Goal: Information Seeking & Learning: Learn about a topic

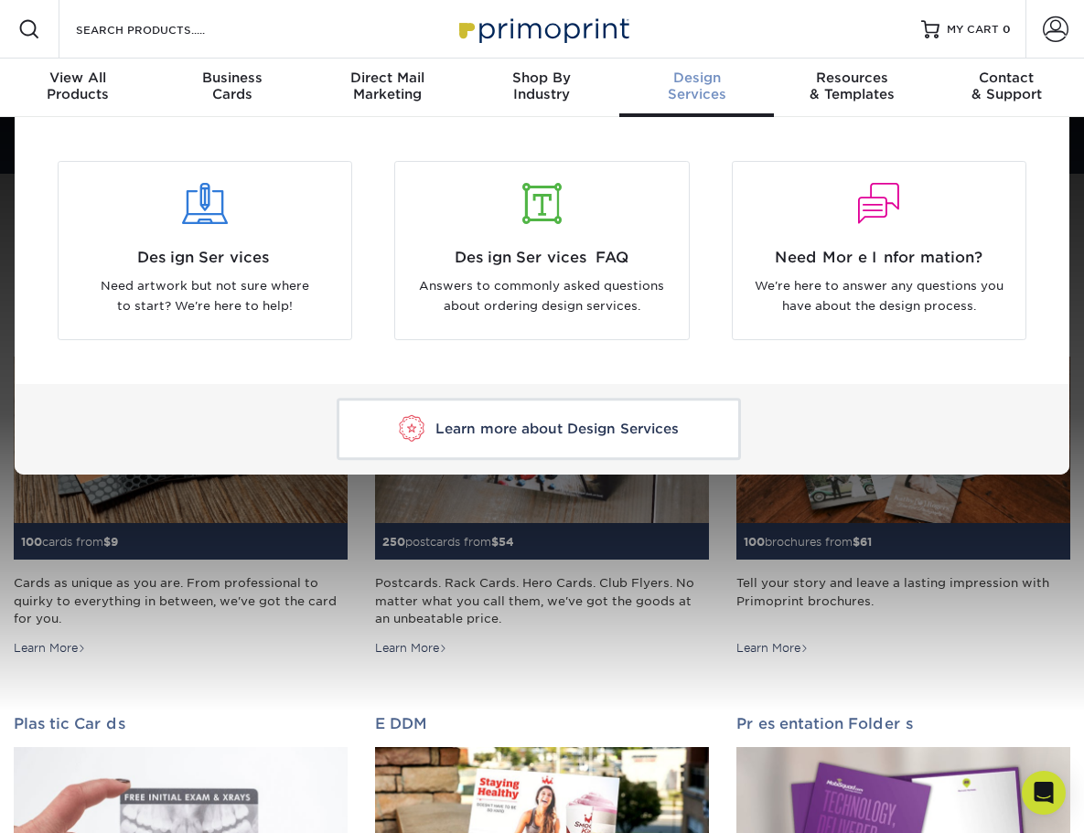
click at [693, 88] on div "Design Services" at bounding box center [696, 85] width 155 height 33
click at [230, 294] on p "Need artwork but not sure where to start? We're here to help!" at bounding box center [204, 296] width 265 height 41
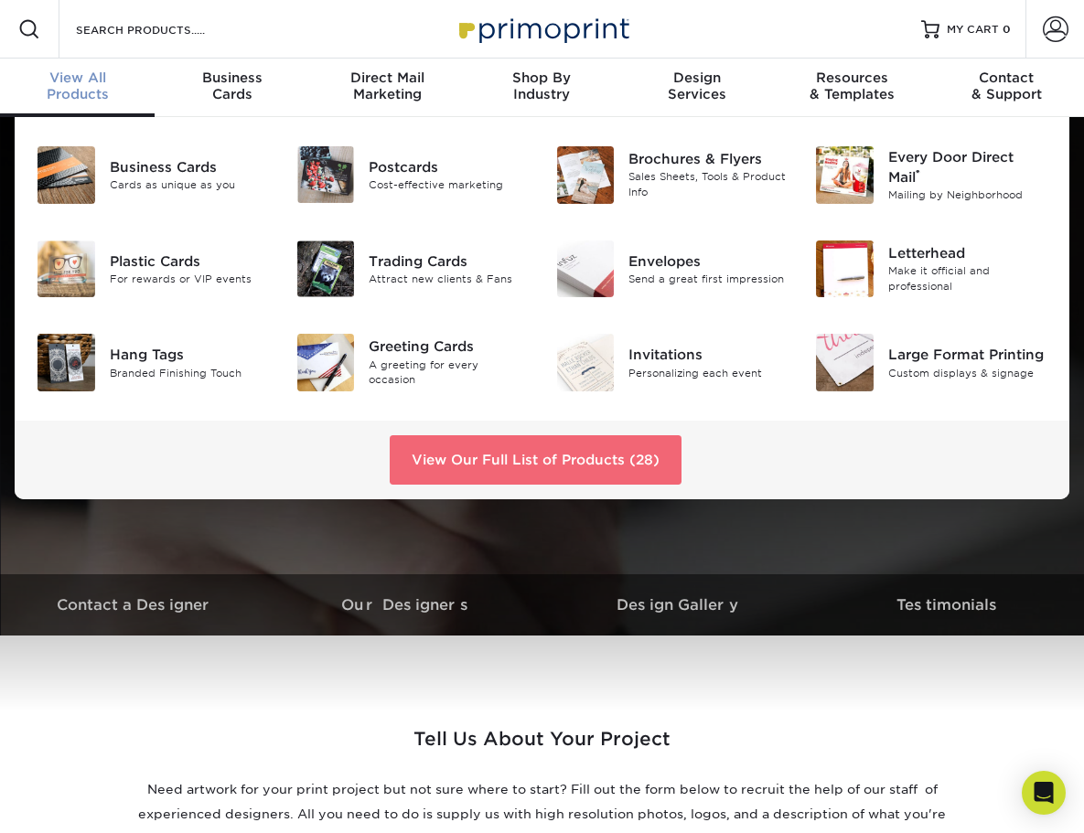
click at [531, 459] on link "View Our Full List of Products (28)" at bounding box center [536, 459] width 292 height 49
